Goal: Transaction & Acquisition: Obtain resource

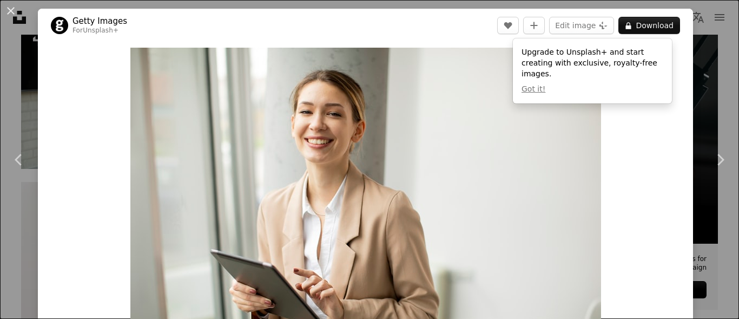
scroll to position [278, 0]
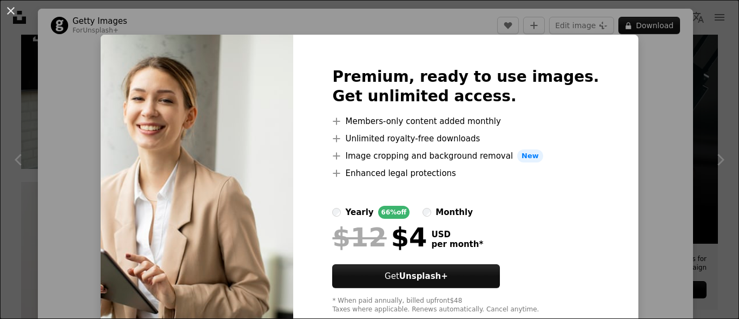
click at [644, 121] on div "An X shape Premium, ready to use images. Get unlimited access. A plus sign Memb…" at bounding box center [369, 159] width 739 height 319
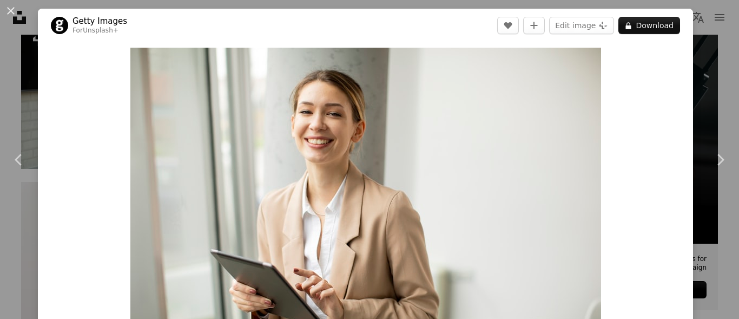
click at [672, 316] on div "Zoom in" at bounding box center [365, 204] width 655 height 324
click at [685, 312] on div "An X shape Chevron left Chevron right Getty Images For Unsplash+ A heart A plus…" at bounding box center [369, 159] width 739 height 319
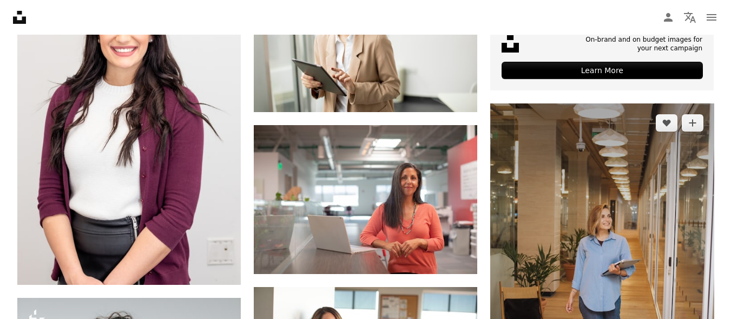
scroll to position [507, 0]
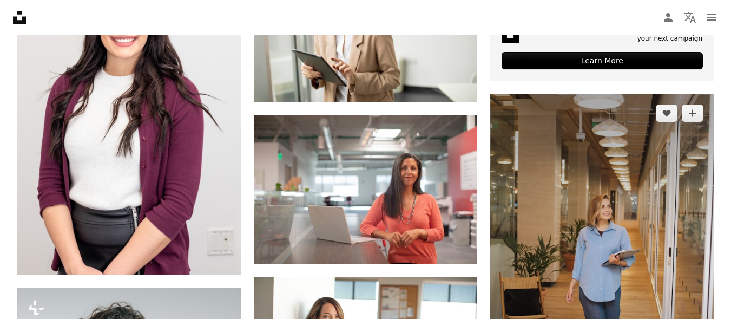
drag, startPoint x: 685, startPoint y: 312, endPoint x: 553, endPoint y: 236, distance: 151.6
